Goal: Information Seeking & Learning: Learn about a topic

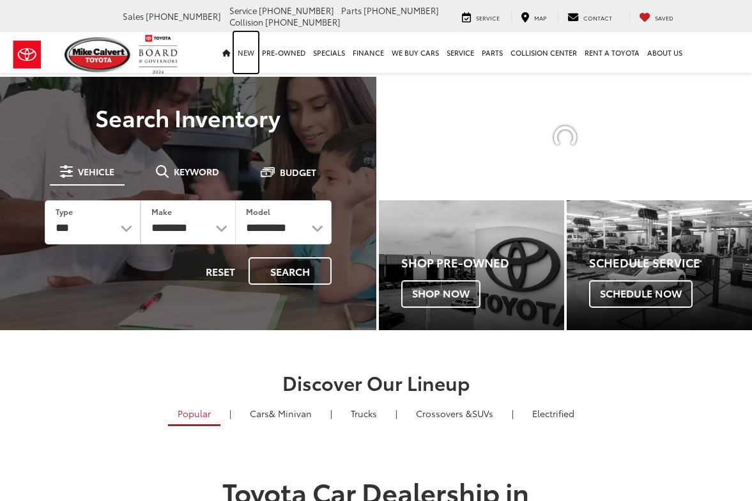
click at [249, 52] on link "New" at bounding box center [246, 52] width 24 height 41
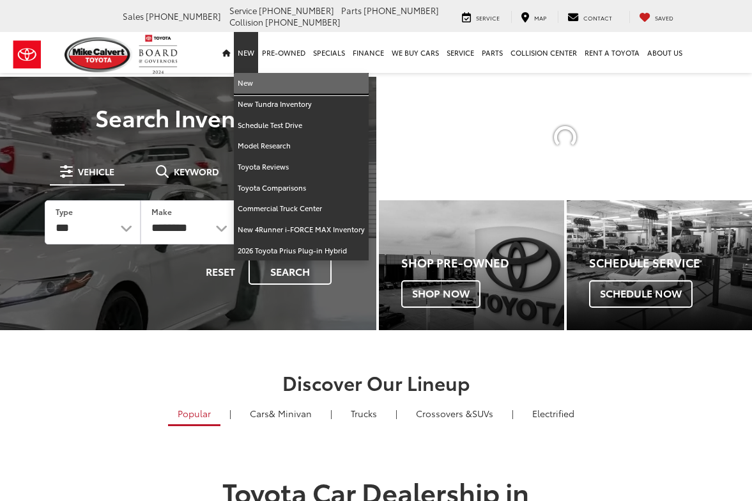
click at [253, 77] on link "New" at bounding box center [301, 83] width 135 height 21
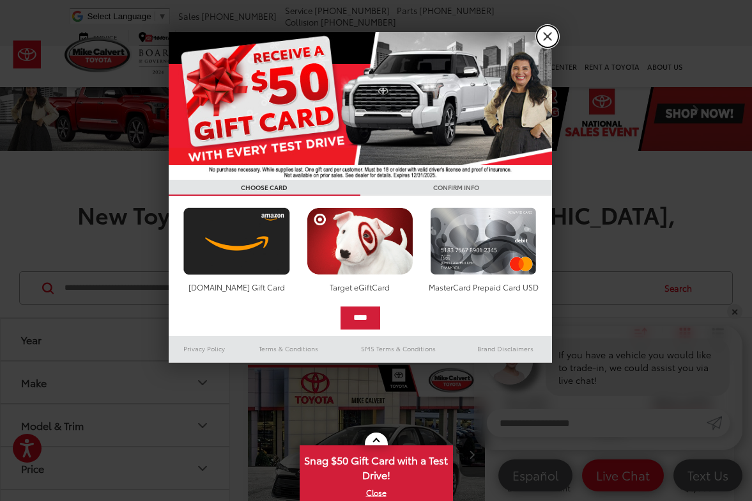
click at [543, 43] on link "X" at bounding box center [548, 37] width 22 height 22
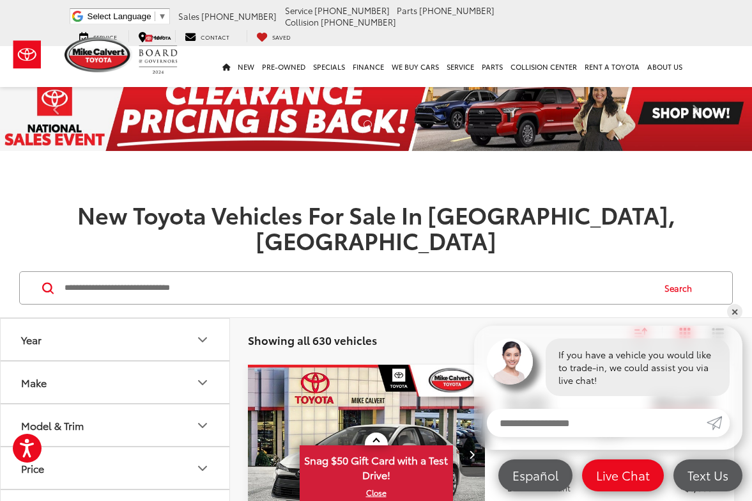
click at [55, 419] on div "Model & Trim" at bounding box center [52, 425] width 63 height 12
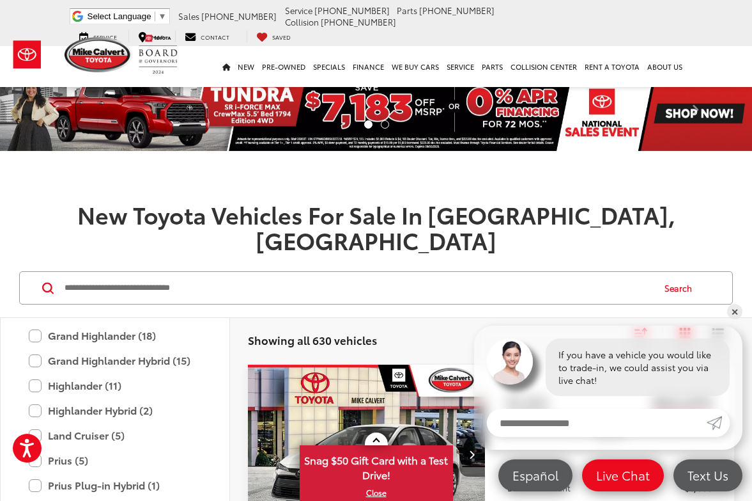
scroll to position [504, 0]
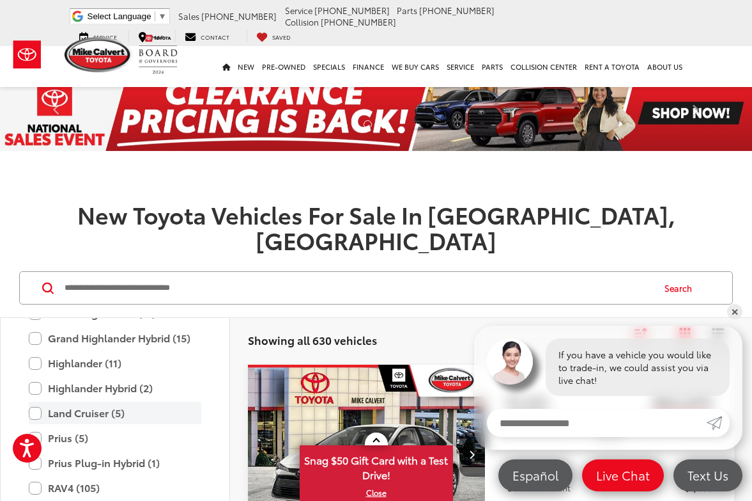
click at [33, 401] on label "Land Cruiser (5)" at bounding box center [115, 412] width 173 height 22
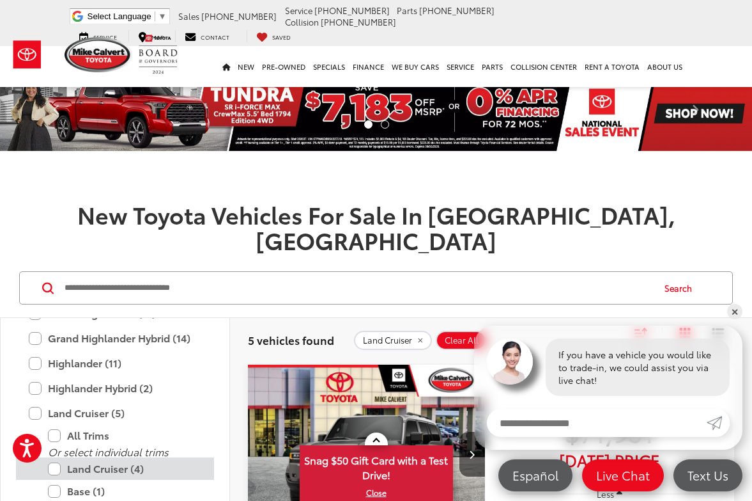
click at [55, 457] on label "Land Cruiser (4)" at bounding box center [124, 468] width 153 height 22
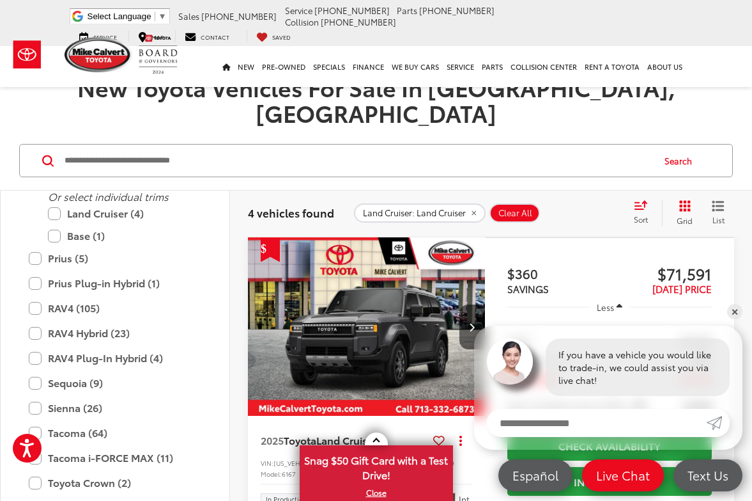
scroll to position [128, 0]
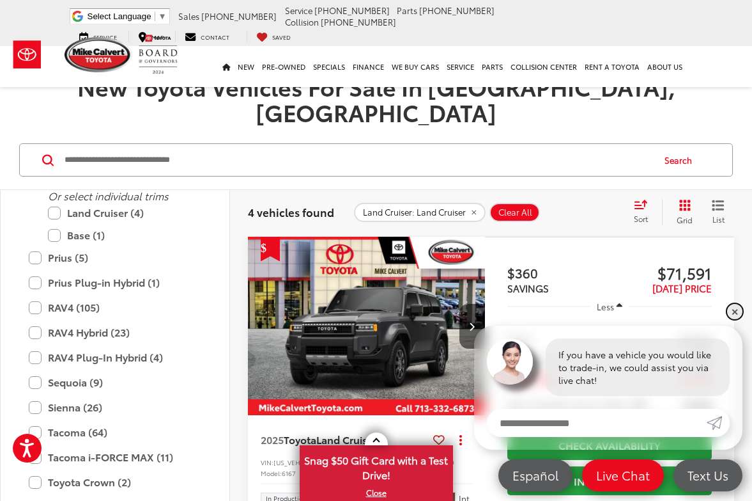
click at [740, 314] on link "✕" at bounding box center [735, 311] width 15 height 15
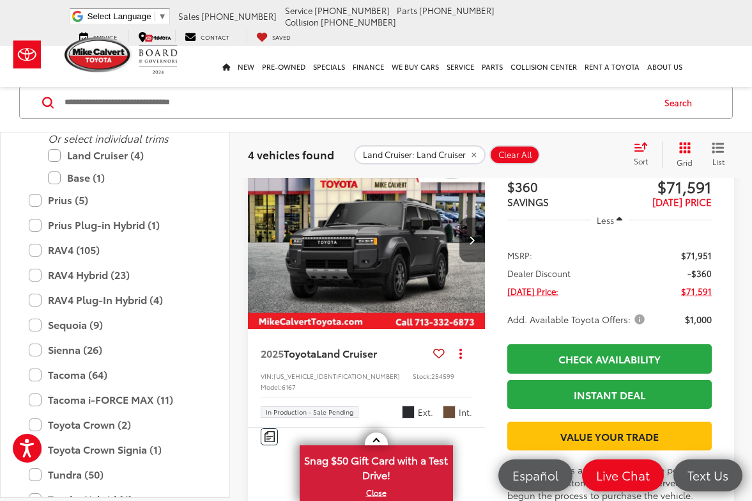
scroll to position [192, 0]
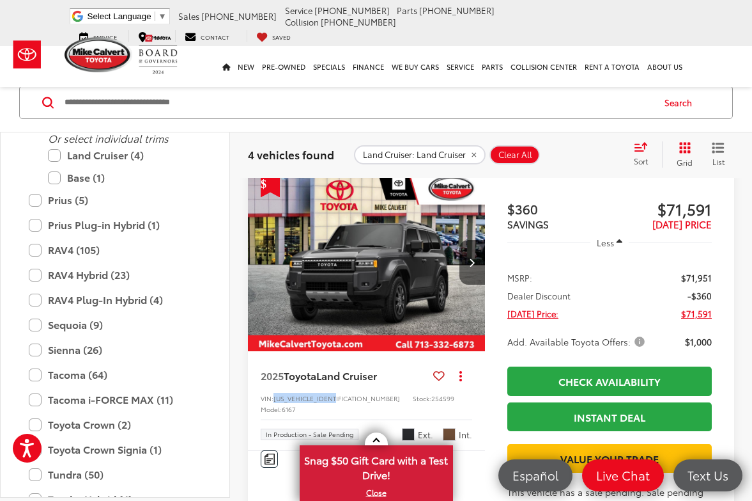
drag, startPoint x: 338, startPoint y: 373, endPoint x: 276, endPoint y: 377, distance: 62.1
click at [276, 393] on div "VIN: JTEABFAJXSK046852 Stock: 254599 Model: 6167" at bounding box center [367, 403] width 212 height 20
copy span "[US_VEHICLE_IDENTIFICATION_NUMBER]"
click at [309, 351] on div "2025 Toyota Land Cruiser Copy Link Share Print View Details VIN: JTEABFAJXSK046…" at bounding box center [366, 400] width 237 height 98
click at [366, 251] on img "2025 Toyota Land Cruiser Land Cruiser 0" at bounding box center [366, 262] width 239 height 179
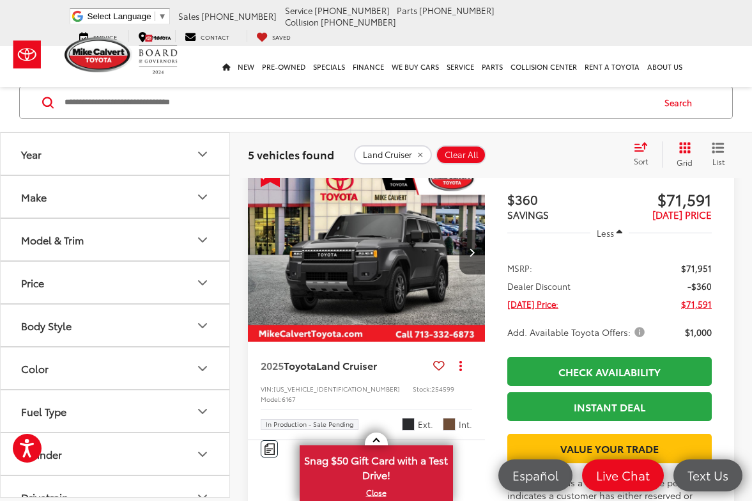
scroll to position [703, 0]
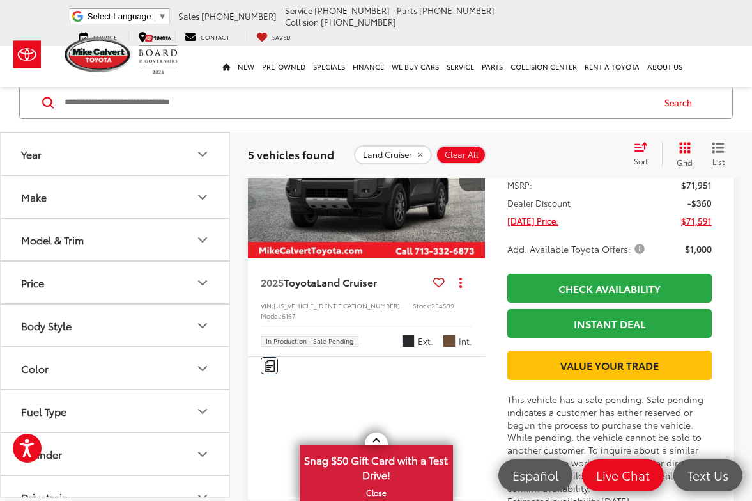
click at [349, 226] on img "2025 Toyota Land Cruiser Land Cruiser 0" at bounding box center [366, 169] width 239 height 179
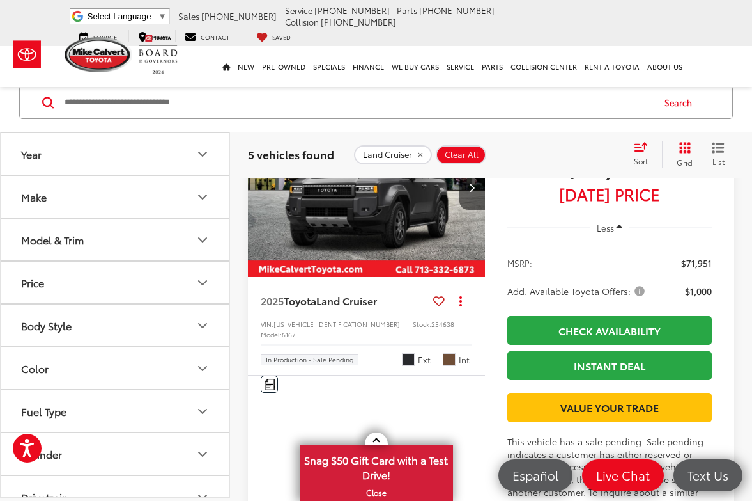
scroll to position [1247, 0]
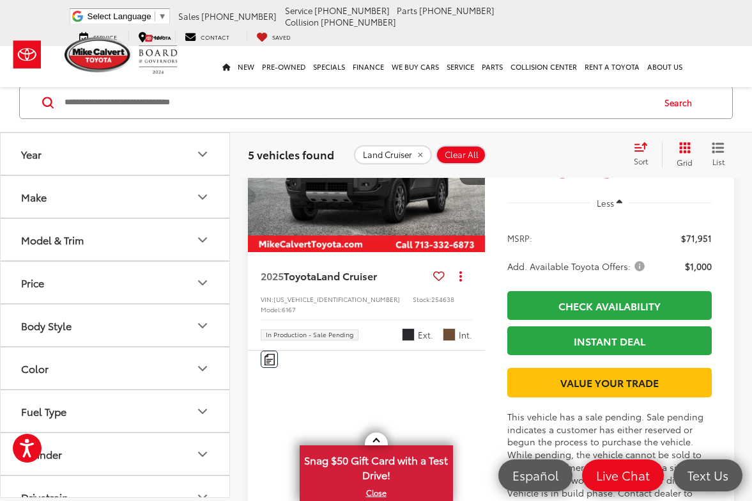
click at [380, 253] on img "2025 Toyota Land Cruiser Land Cruiser 0" at bounding box center [366, 163] width 239 height 179
